Goal: Information Seeking & Learning: Learn about a topic

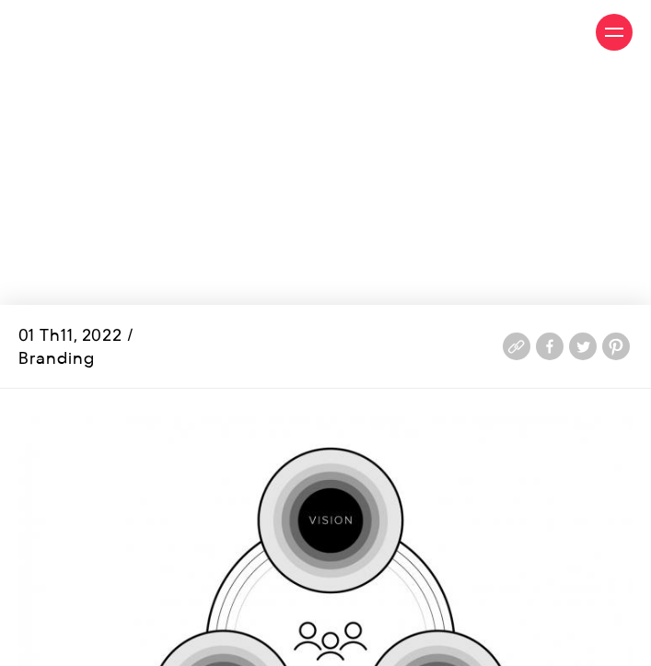
scroll to position [2792, 0]
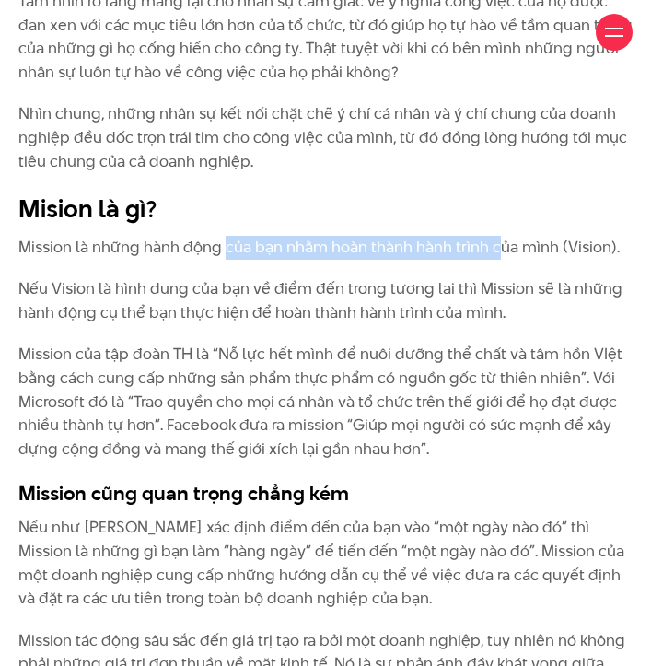
drag, startPoint x: 313, startPoint y: 247, endPoint x: 541, endPoint y: 254, distance: 227.6
click at [526, 255] on p "Mission là những hành động của bạn nhằm hoàn thành hành trình của mình (Vision)." at bounding box center [325, 248] width 614 height 24
click at [547, 253] on p "Mission là những hành động của bạn nhằm hoàn thành hành trình của mình (Vision)." at bounding box center [325, 248] width 614 height 24
drag, startPoint x: 510, startPoint y: 253, endPoint x: 262, endPoint y: 254, distance: 248.7
click at [262, 254] on p "Mission là những hành động của bạn nhằm hoàn thành hành trình của mình (Vision)." at bounding box center [325, 248] width 614 height 24
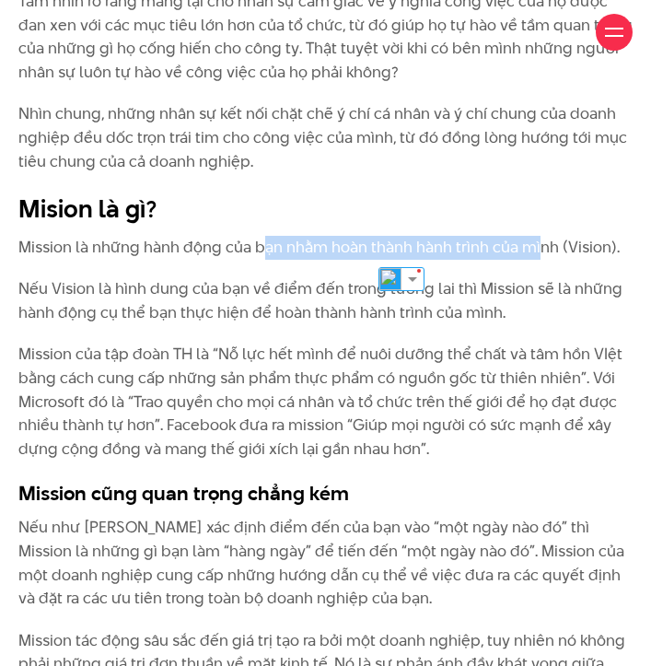
click at [262, 254] on p "Mission là những hành động của bạn nhằm hoàn thành hành trình của mình (Vision)." at bounding box center [325, 248] width 614 height 24
drag, startPoint x: 262, startPoint y: 254, endPoint x: 244, endPoint y: 273, distance: 25.4
click at [244, 273] on div "[PERSON_NAME] một thống kê về nhân sự, thật bất ngờ khi có đến 70% số người trả…" at bounding box center [325, 160] width 614 height 3113
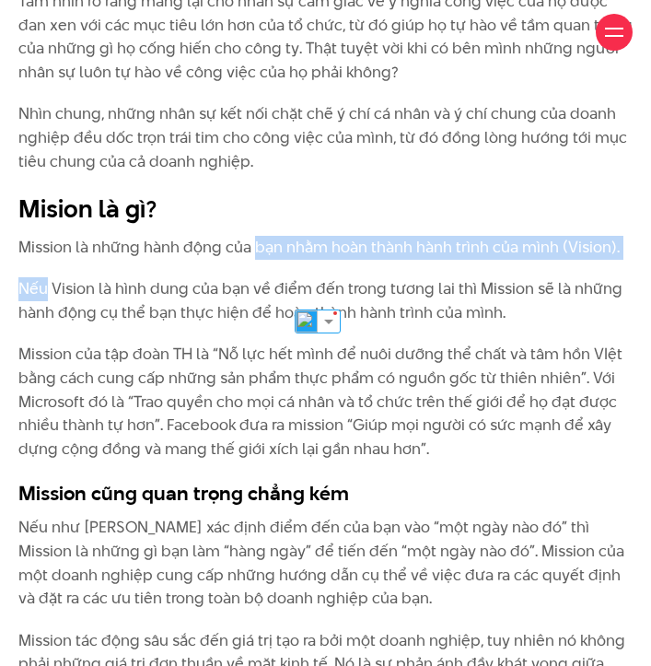
click at [244, 274] on div "[PERSON_NAME] một thống kê về nhân sự, thật bất ngờ khi có đến 70% số người trả…" at bounding box center [325, 160] width 614 height 3113
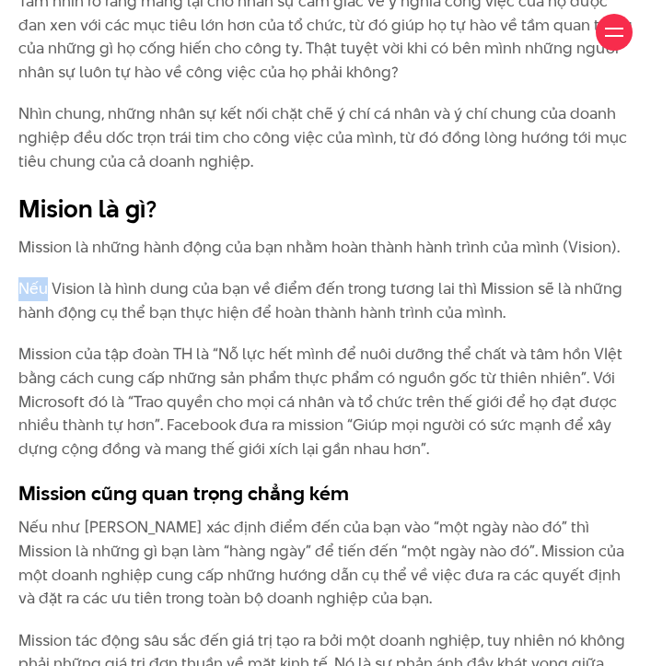
drag, startPoint x: 244, startPoint y: 274, endPoint x: 150, endPoint y: 267, distance: 94.2
click at [150, 267] on div "[PERSON_NAME] một thống kê về nhân sự, thật bất ngờ khi có đến 70% số người trả…" at bounding box center [325, 160] width 614 height 3113
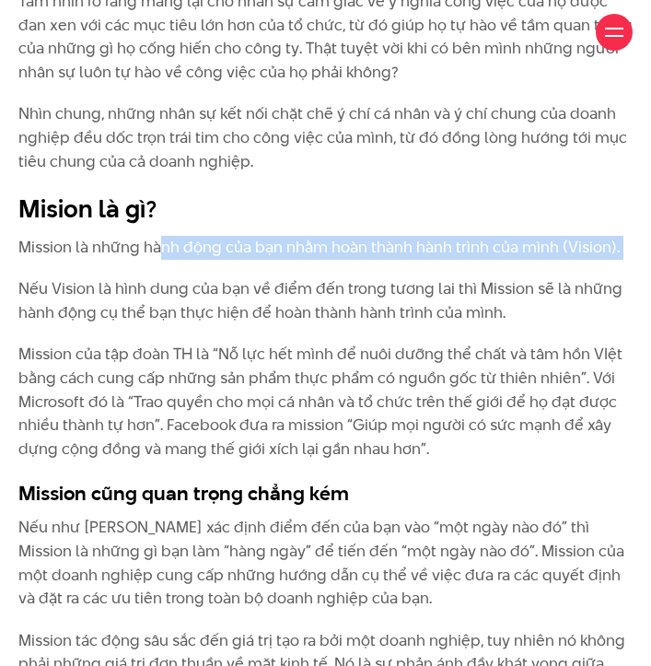
drag, startPoint x: 173, startPoint y: 252, endPoint x: 351, endPoint y: 263, distance: 178.1
click at [348, 263] on div "[PERSON_NAME] một thống kê về nhân sự, thật bất ngờ khi có đến 70% số người trả…" at bounding box center [325, 160] width 614 height 3113
click at [352, 262] on div "[PERSON_NAME] một thống kê về nhân sự, thật bất ngờ khi có đến 70% số người trả…" at bounding box center [325, 160] width 614 height 3113
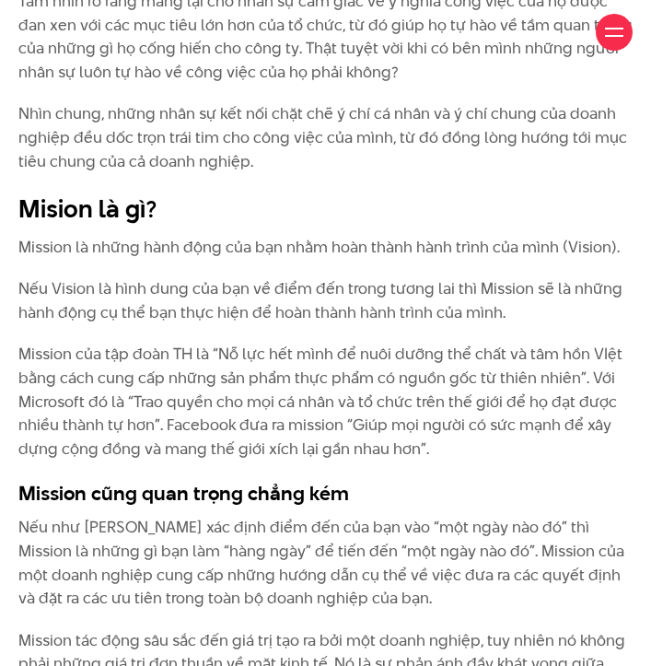
scroll to position [3096, 0]
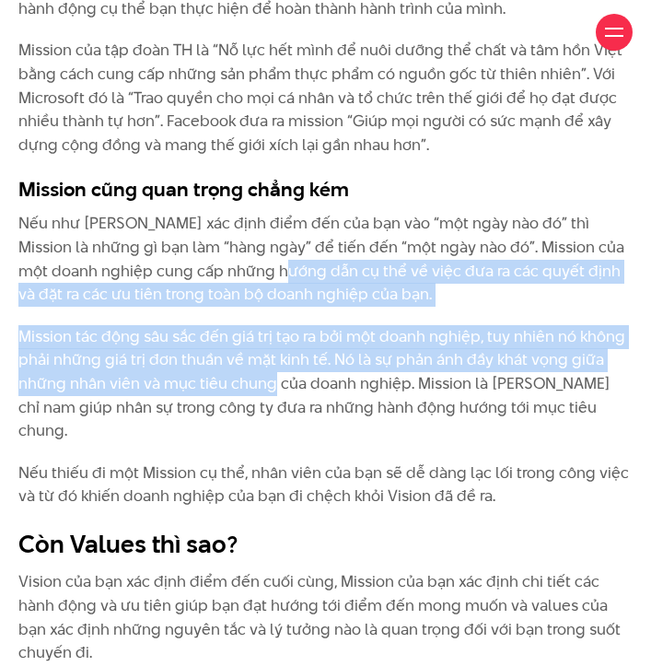
drag, startPoint x: 290, startPoint y: 395, endPoint x: 322, endPoint y: 422, distance: 41.9
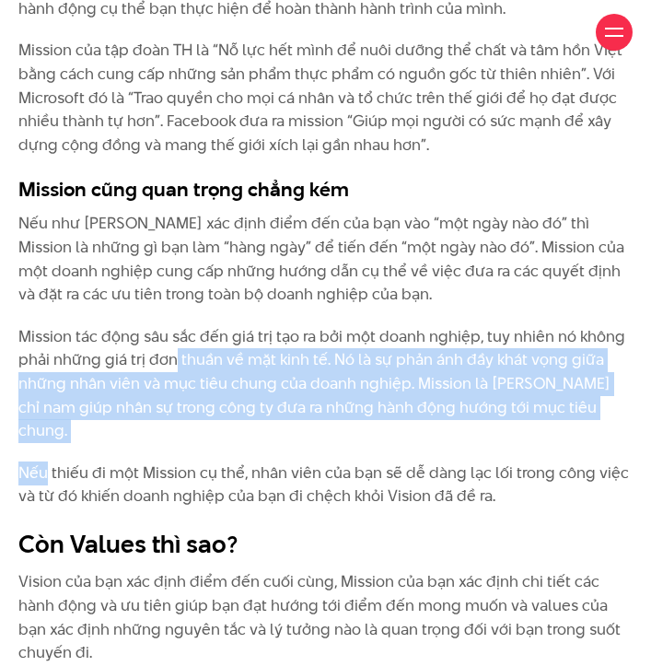
drag, startPoint x: 323, startPoint y: 423, endPoint x: 148, endPoint y: 280, distance: 225.8
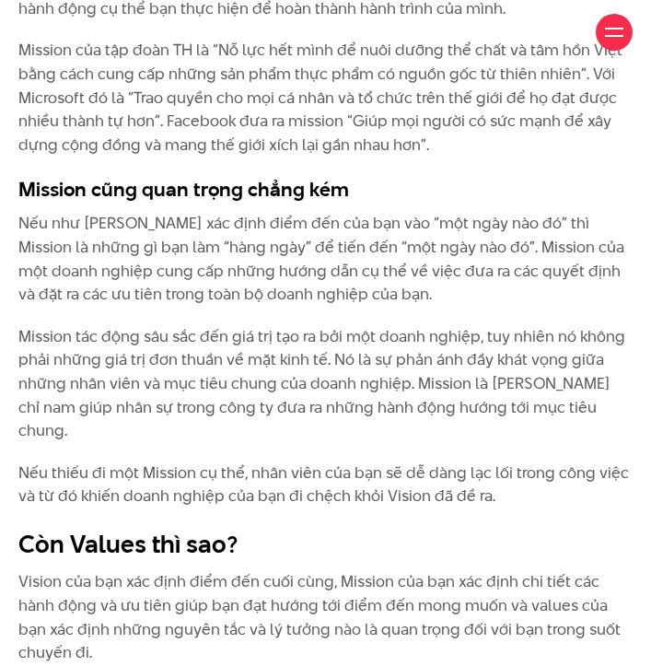
click at [145, 263] on p "Nếu như [PERSON_NAME] xác định điểm đến của bạn vào “một ngày nào đó” thì Missi…" at bounding box center [325, 259] width 614 height 94
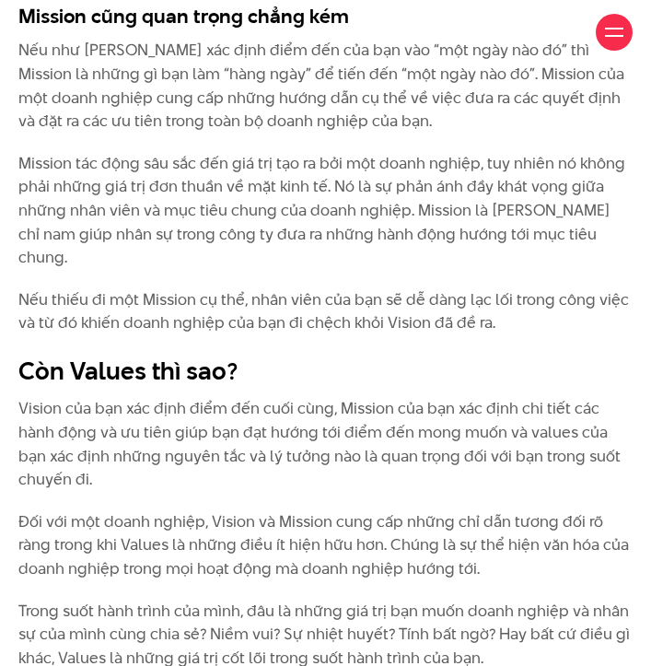
scroll to position [3275, 0]
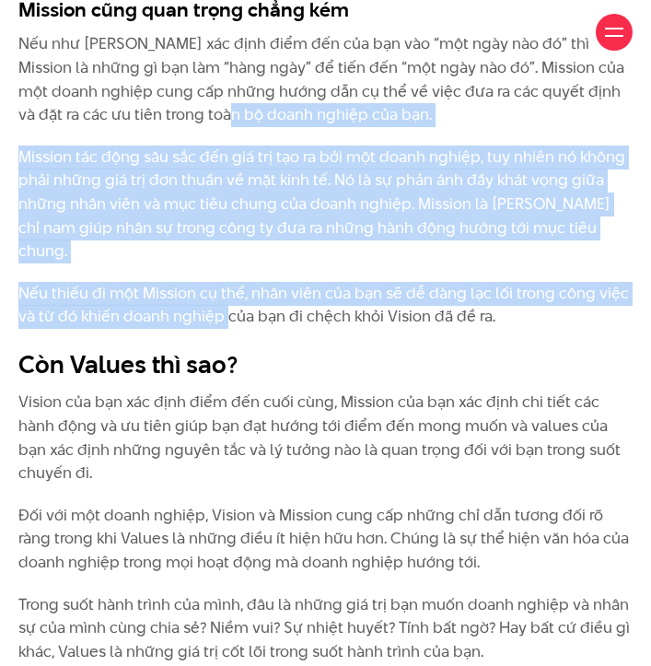
drag, startPoint x: 139, startPoint y: 108, endPoint x: 236, endPoint y: 299, distance: 214.6
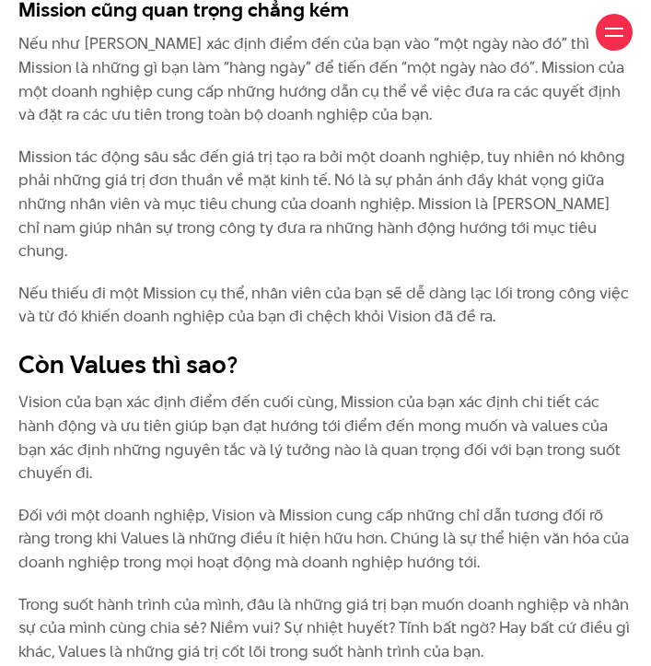
click at [244, 303] on p "Nếu thiếu đi một Mission cụ thể, nhân viên của bạn sẽ dễ dàng lạc lối trong côn…" at bounding box center [325, 305] width 614 height 47
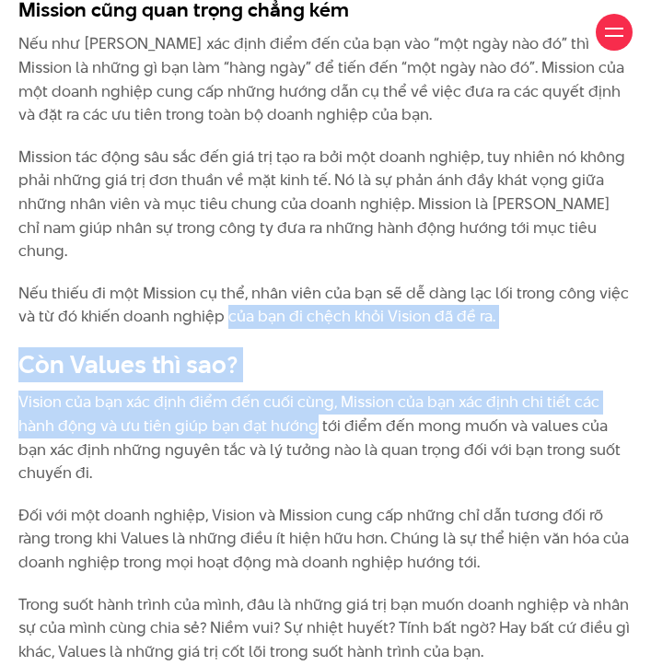
drag, startPoint x: 244, startPoint y: 303, endPoint x: 241, endPoint y: 398, distance: 94.9
click at [241, 398] on p "Vision của bạn xác định điểm đến cuối cùng, Mission của bạn xác định chi tiết c…" at bounding box center [325, 438] width 614 height 94
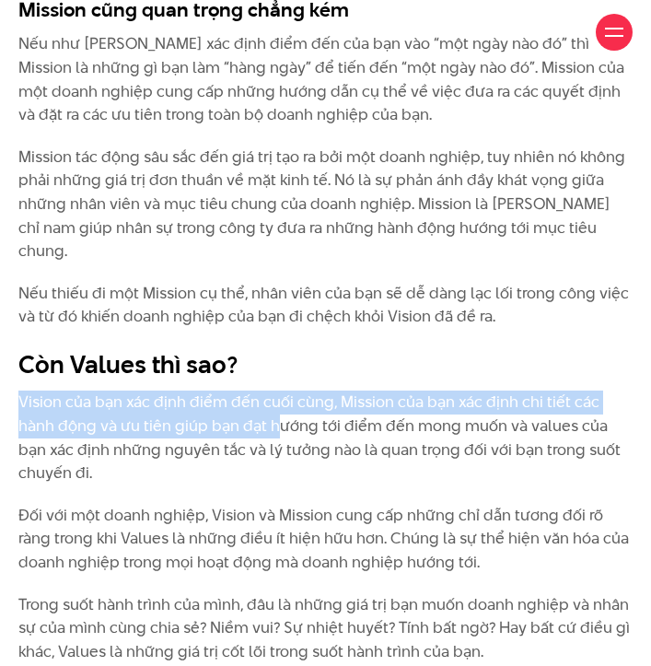
drag, startPoint x: 241, startPoint y: 359, endPoint x: 232, endPoint y: 401, distance: 42.5
click at [232, 401] on p "Vision của bạn xác định điểm đến cuối cùng, Mission của bạn xác định chi tiết c…" at bounding box center [325, 438] width 614 height 94
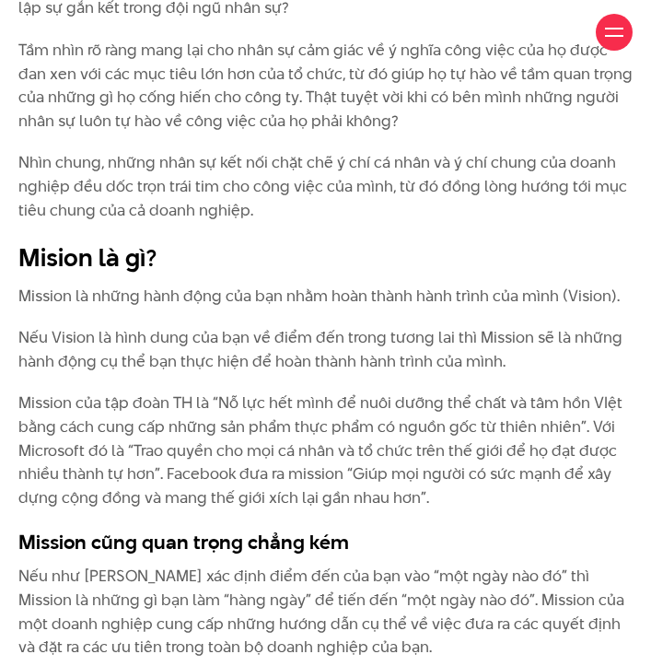
scroll to position [2761, 0]
